Goal: Subscribe to service/newsletter

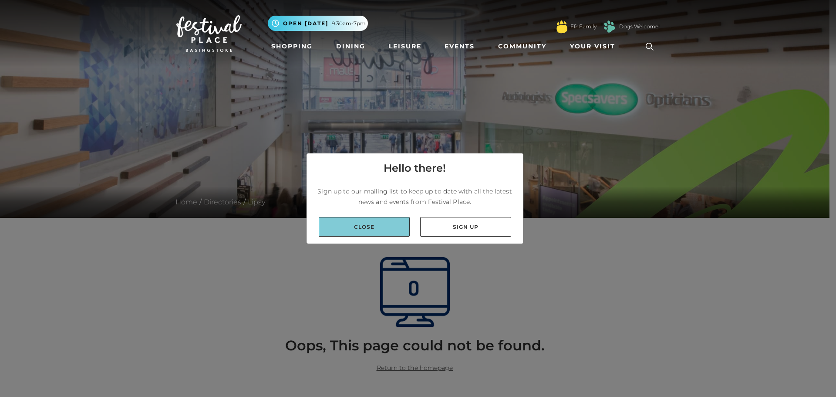
click at [354, 220] on link "Close" at bounding box center [364, 227] width 91 height 20
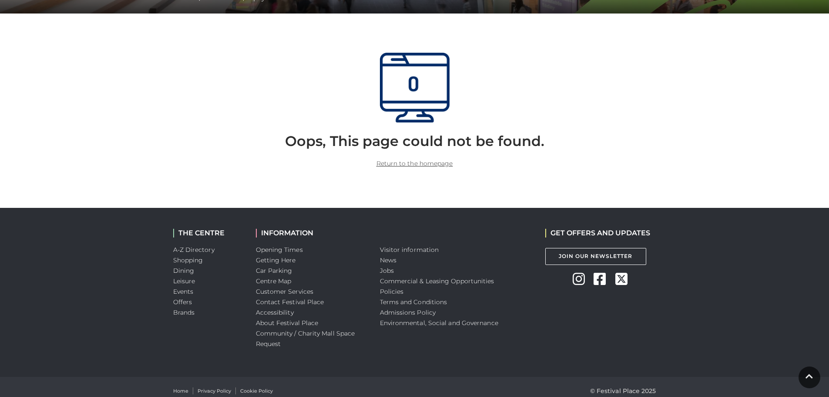
scroll to position [212, 0]
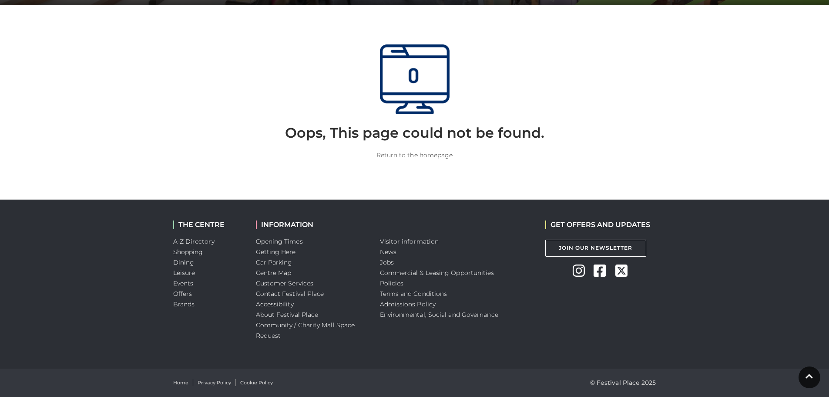
click at [568, 222] on h2 "GET OFFERS AND UPDATES" at bounding box center [597, 224] width 105 height 8
click at [616, 246] on link "Join Our Newsletter" at bounding box center [595, 247] width 101 height 17
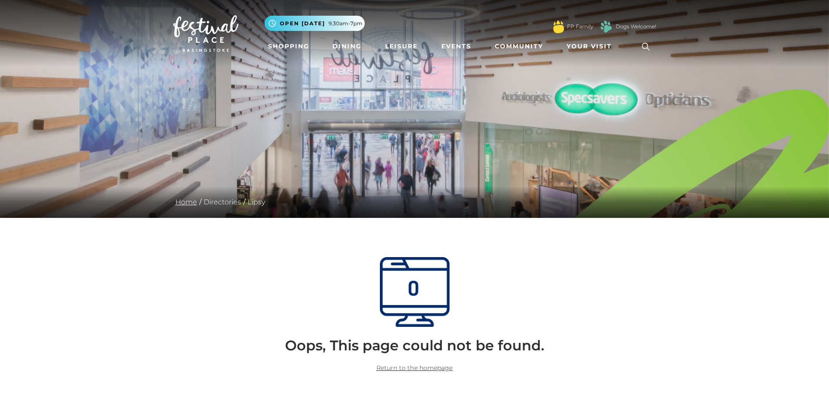
click at [193, 202] on link "Home" at bounding box center [186, 202] width 26 height 8
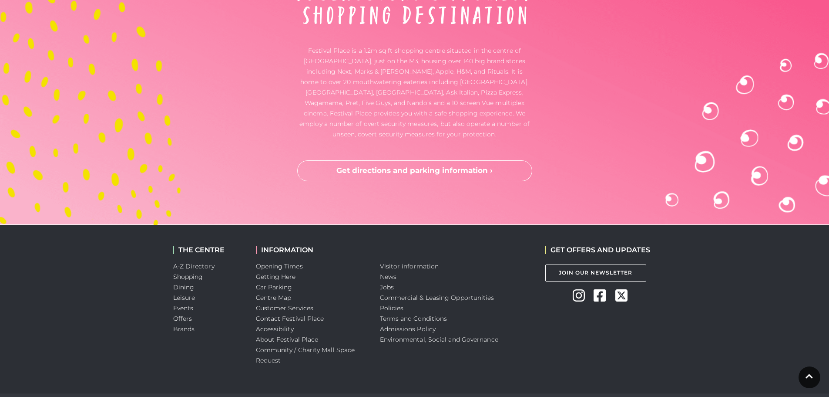
scroll to position [2291, 0]
